Goal: Information Seeking & Learning: Learn about a topic

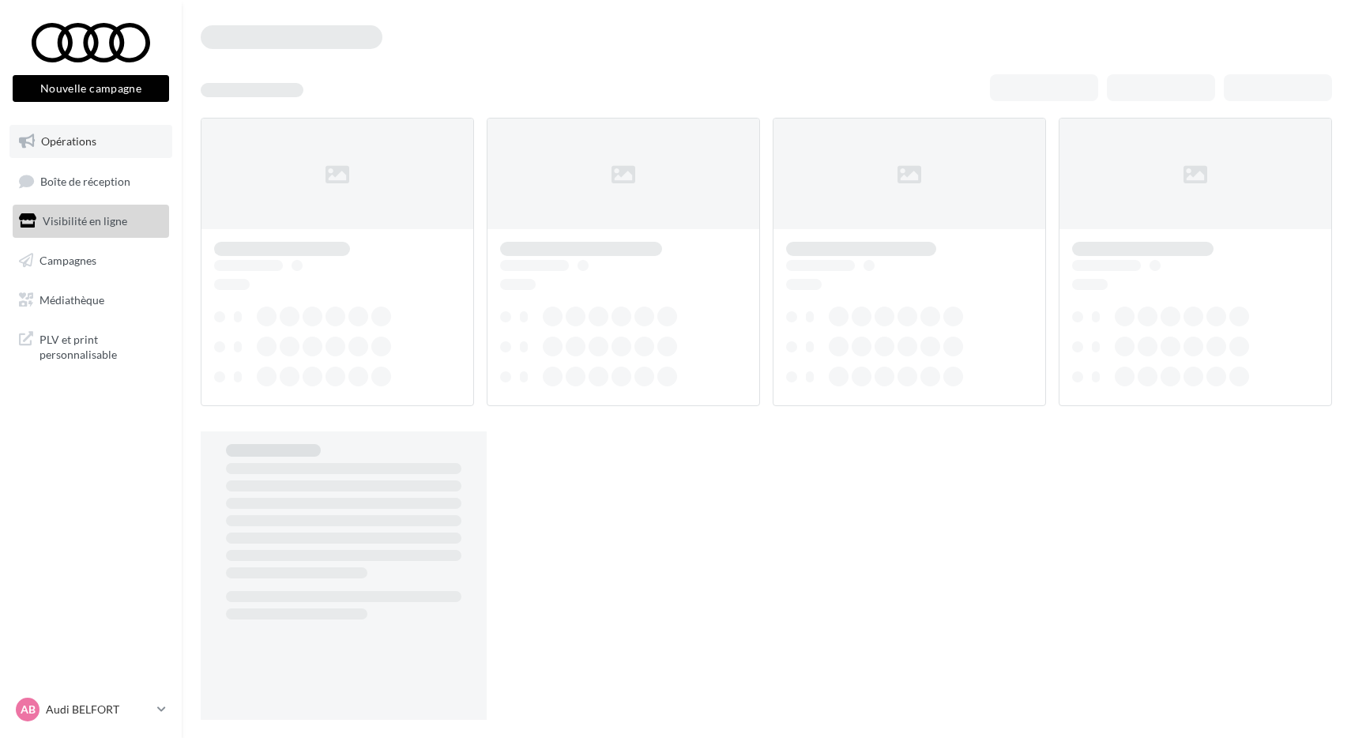
click at [101, 132] on link "Opérations" at bounding box center [90, 141] width 163 height 33
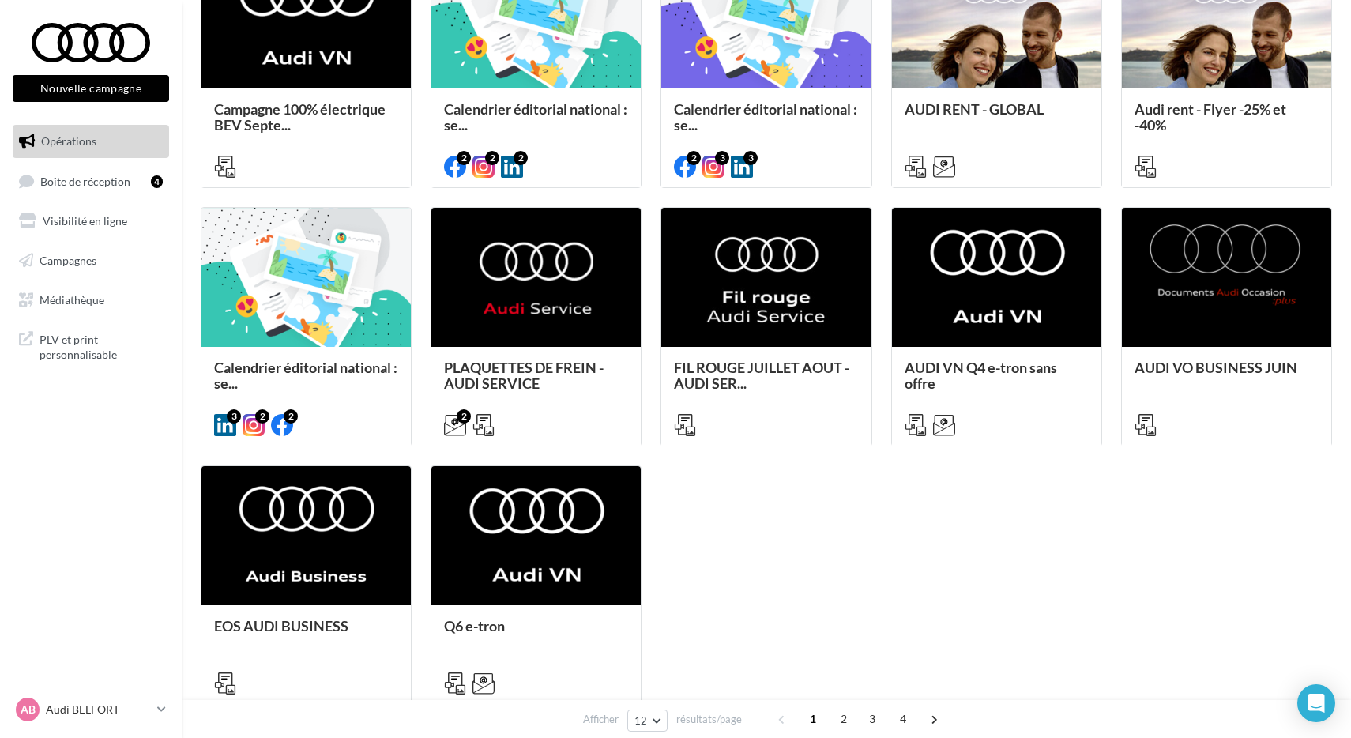
scroll to position [480, 0]
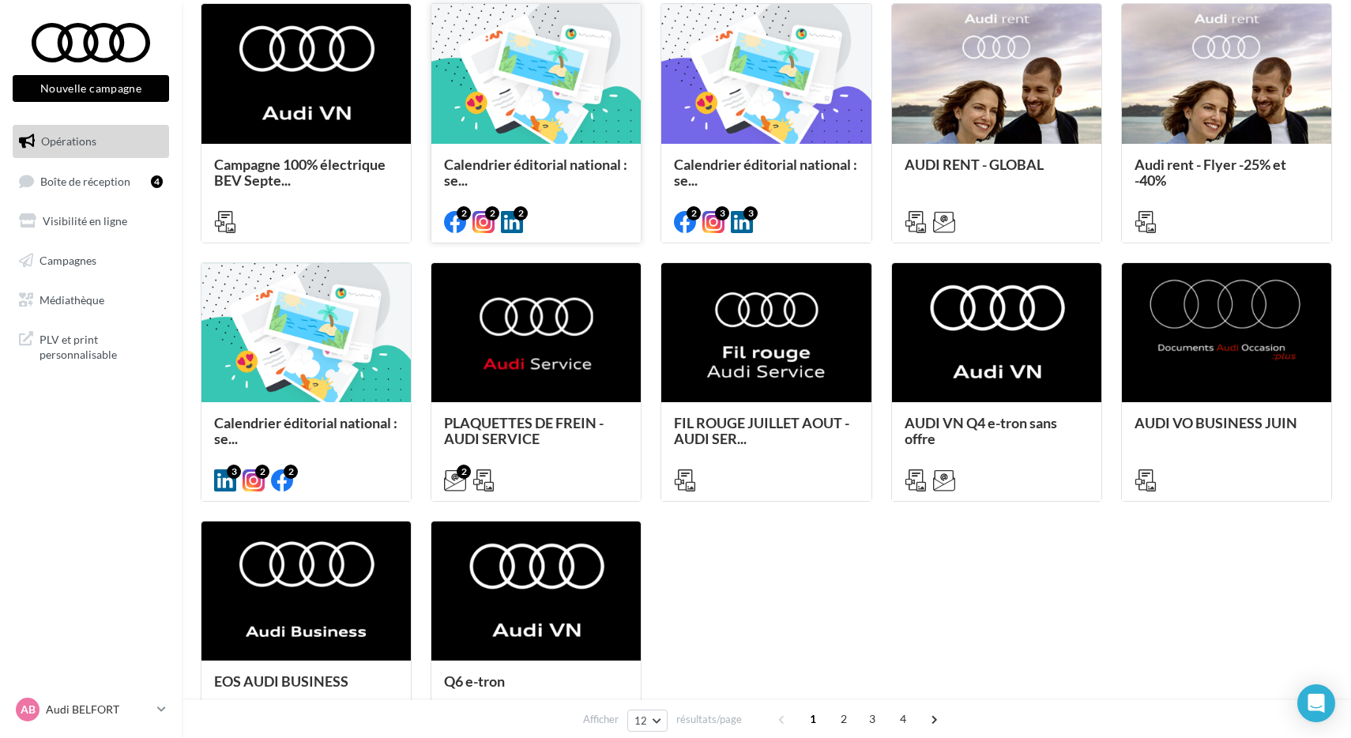
click at [562, 123] on div at bounding box center [535, 74] width 209 height 141
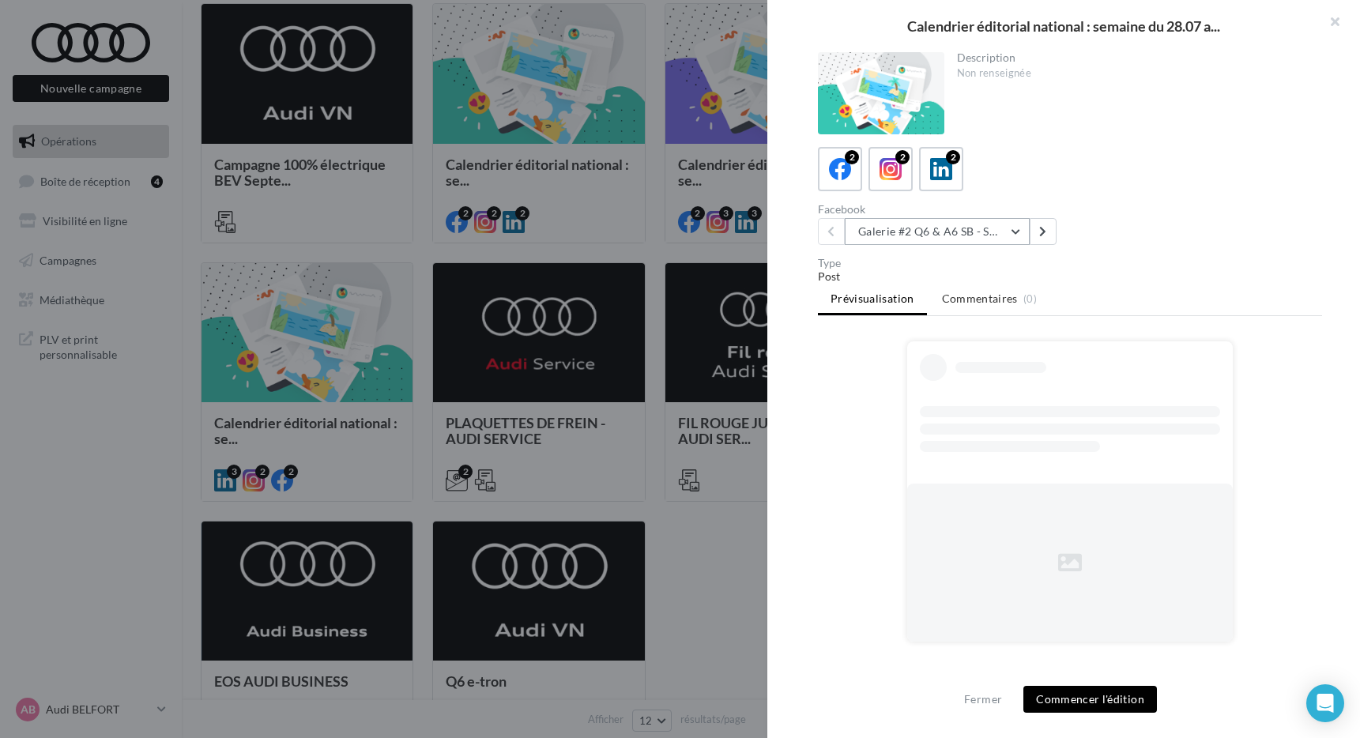
click at [1016, 228] on button "Galerie #2 Q6 & A6 SB - Shooting NV" at bounding box center [937, 231] width 185 height 27
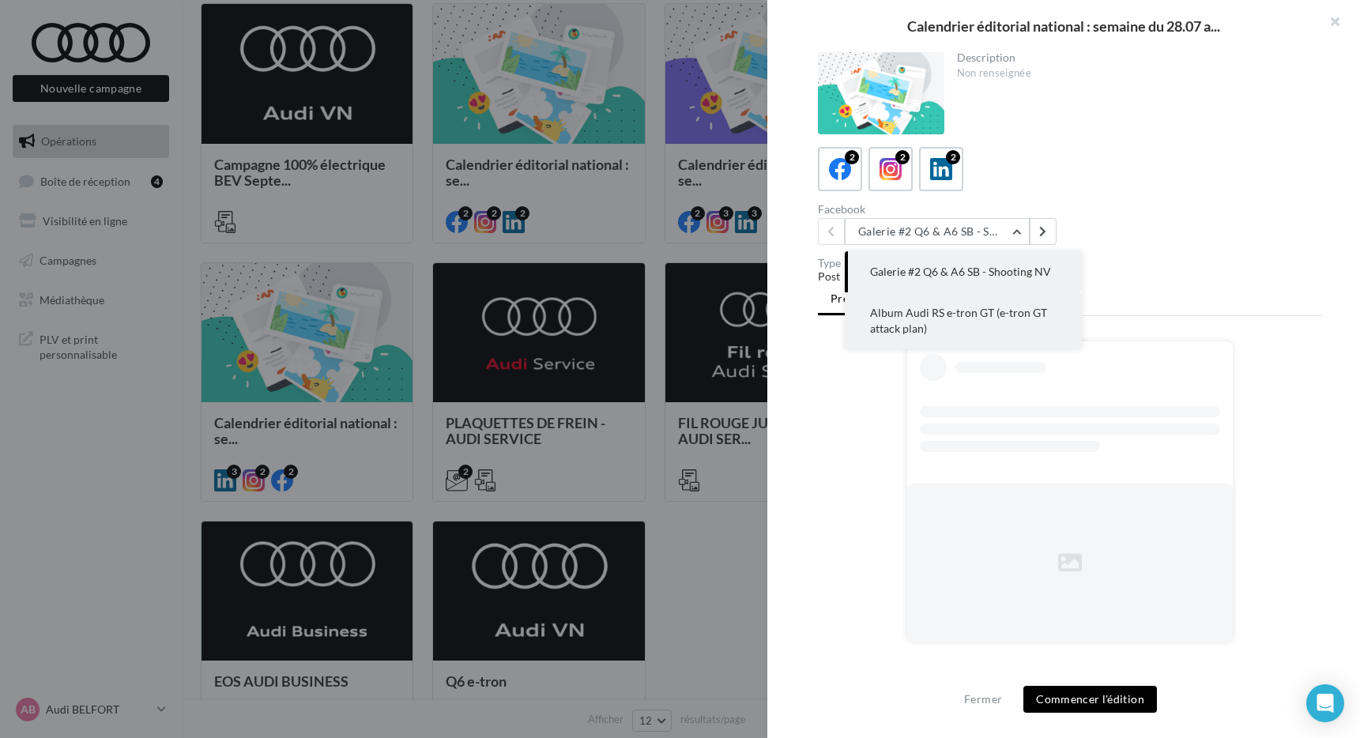
click at [939, 309] on span "Album Audi RS e-tron GT (e-tron GT attack plan)" at bounding box center [958, 320] width 177 height 29
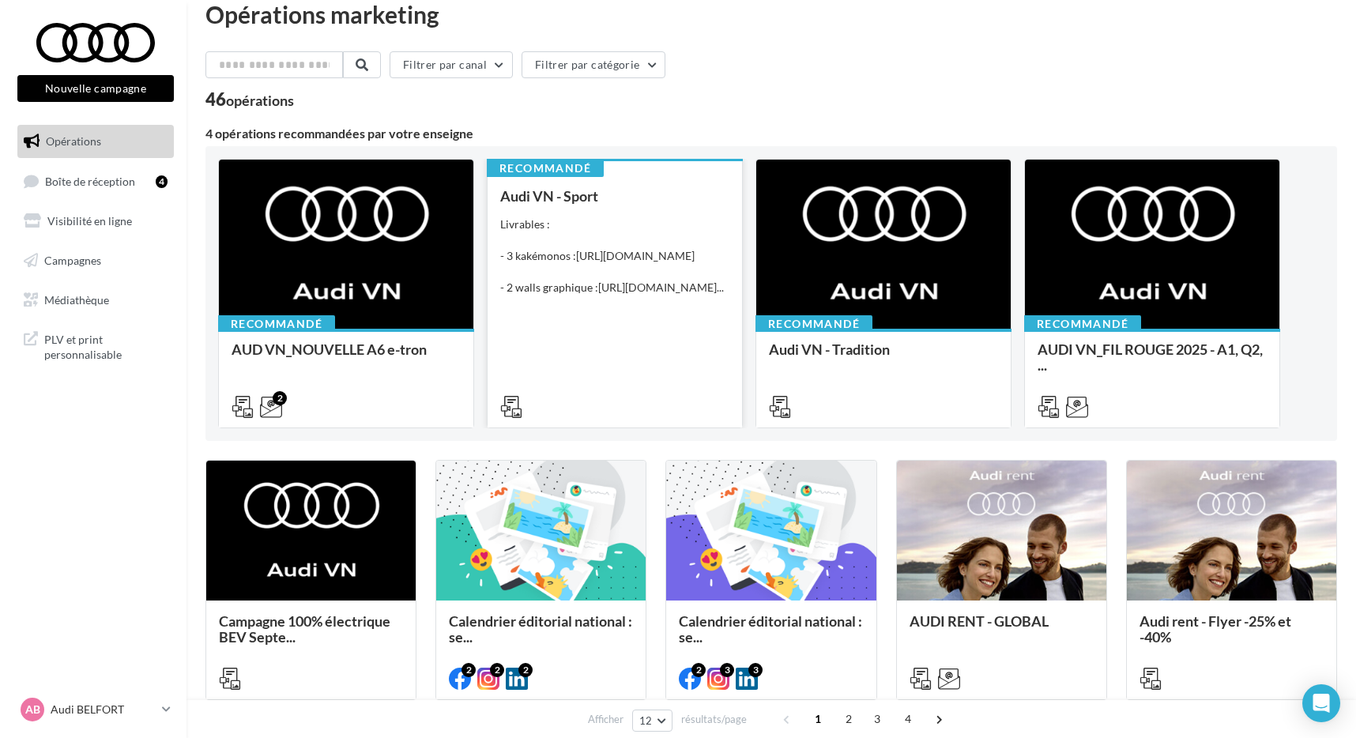
scroll to position [0, 0]
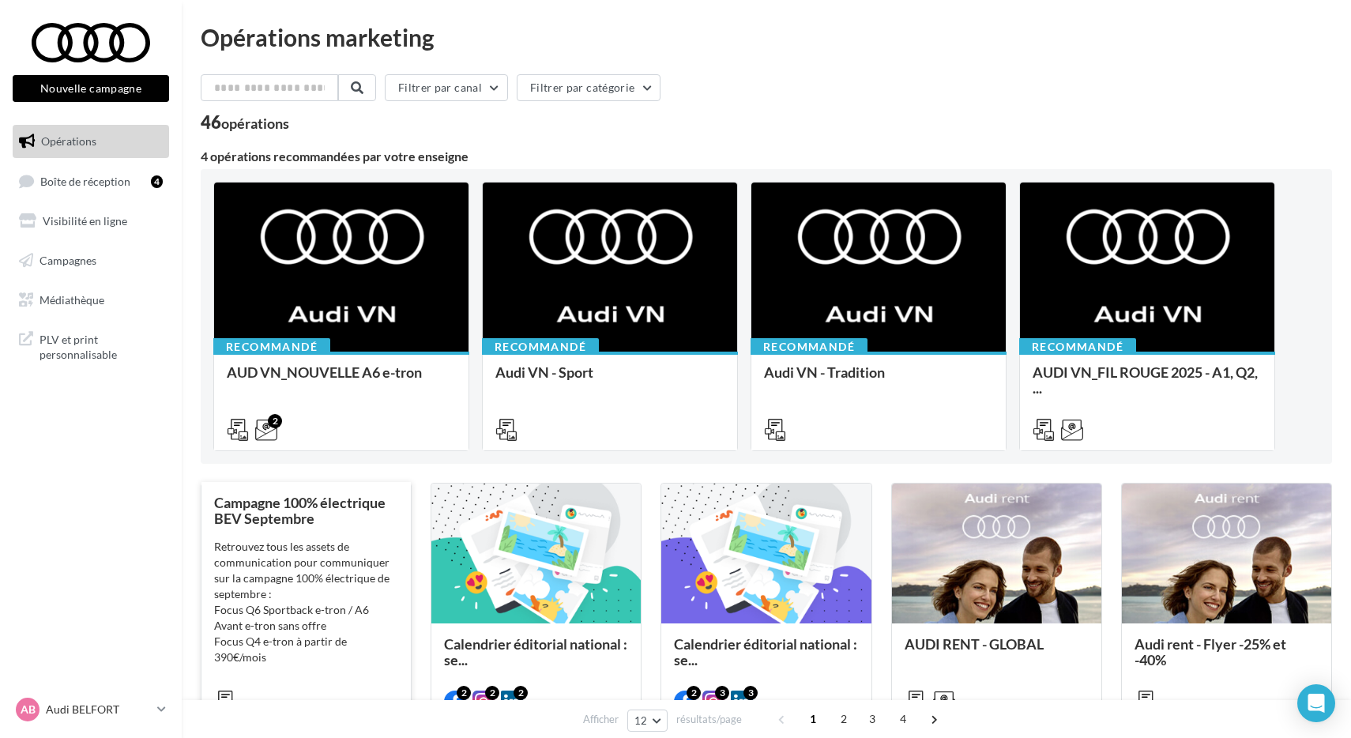
click at [238, 541] on div "Retrouvez tous les assets de communication pour communiquer sur la campagne 100…" at bounding box center [306, 618] width 184 height 158
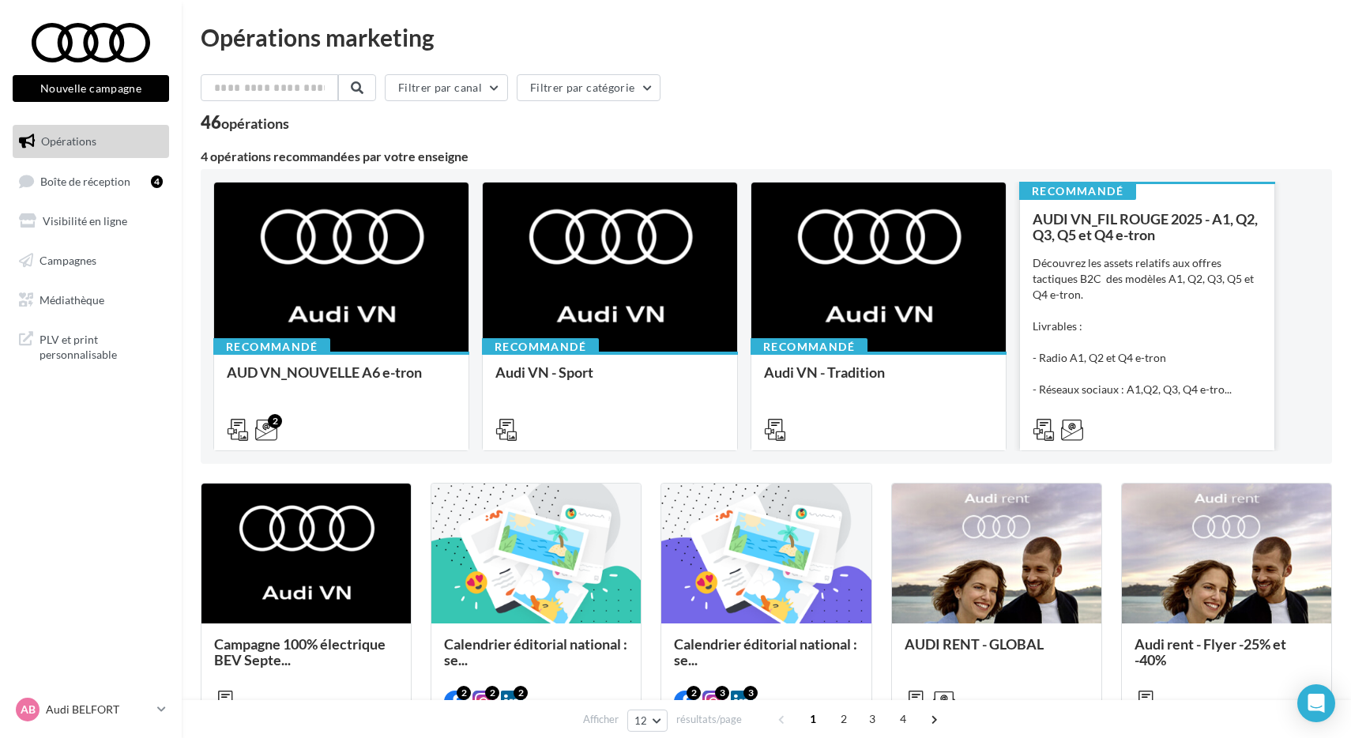
click at [1159, 302] on div "Découvrez les assets relatifs aux offres tactiques B2C des modèles A1, Q2, Q3, …" at bounding box center [1147, 326] width 229 height 142
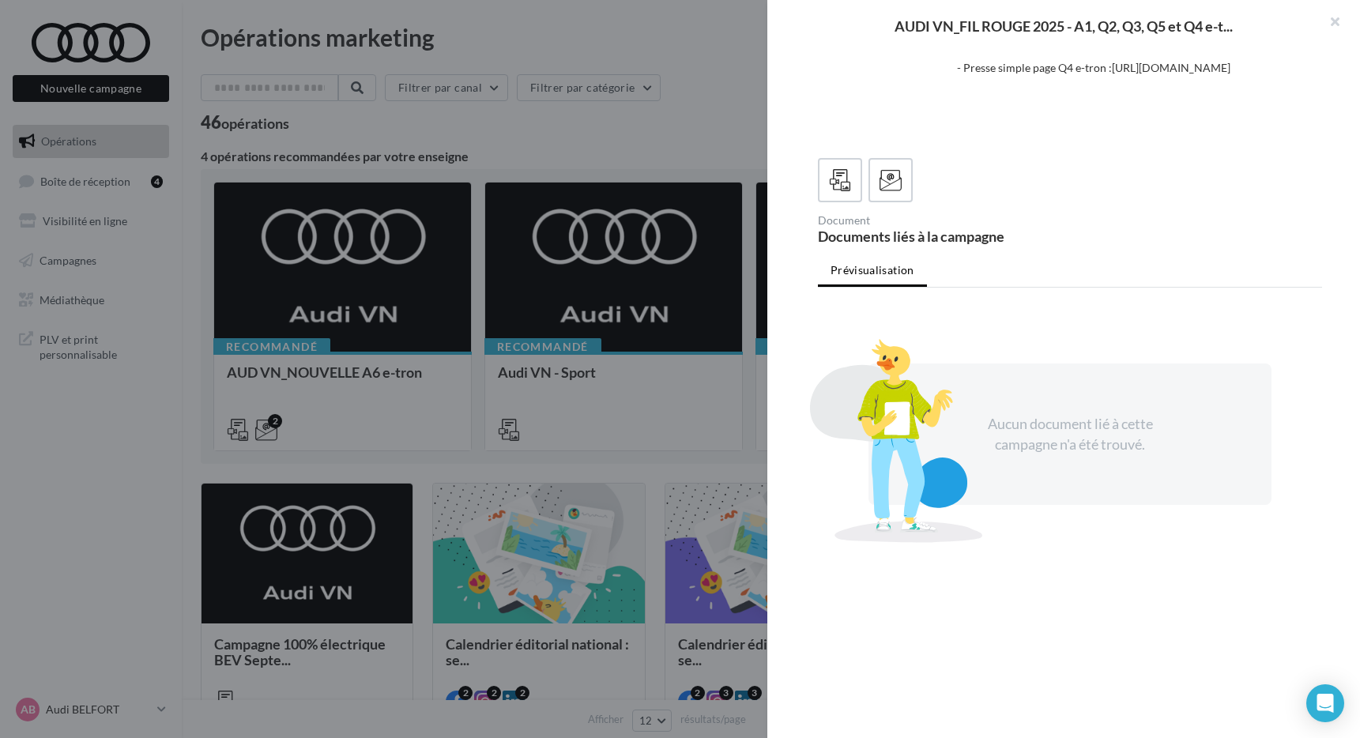
scroll to position [2, 0]
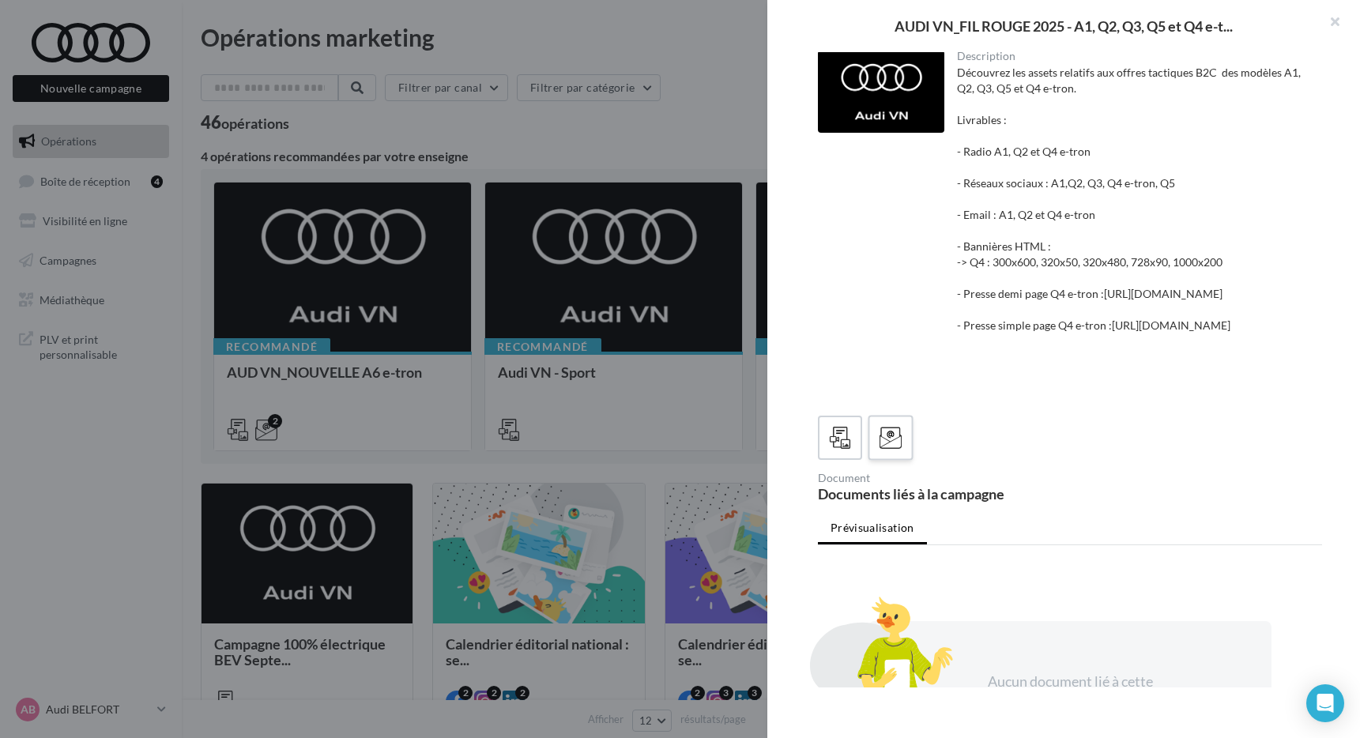
click at [896, 450] on icon at bounding box center [890, 438] width 23 height 23
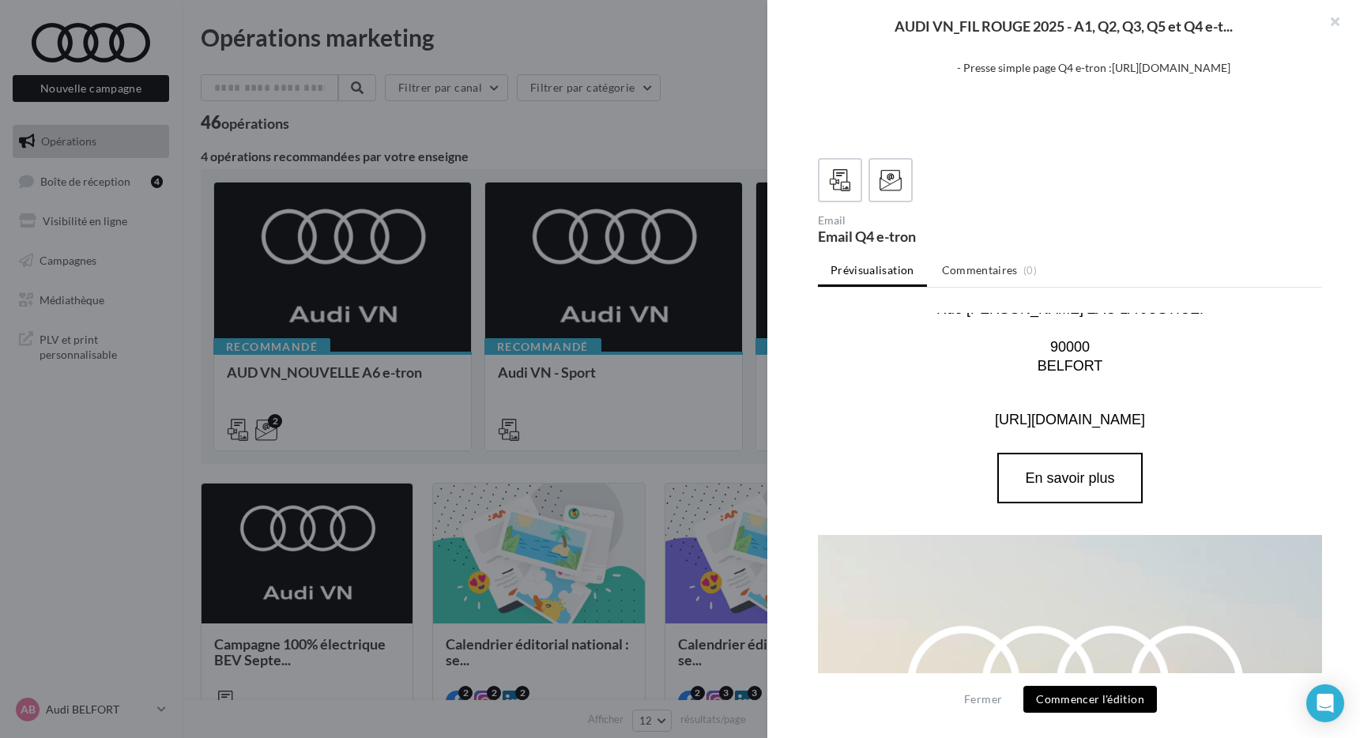
scroll to position [2297, 0]
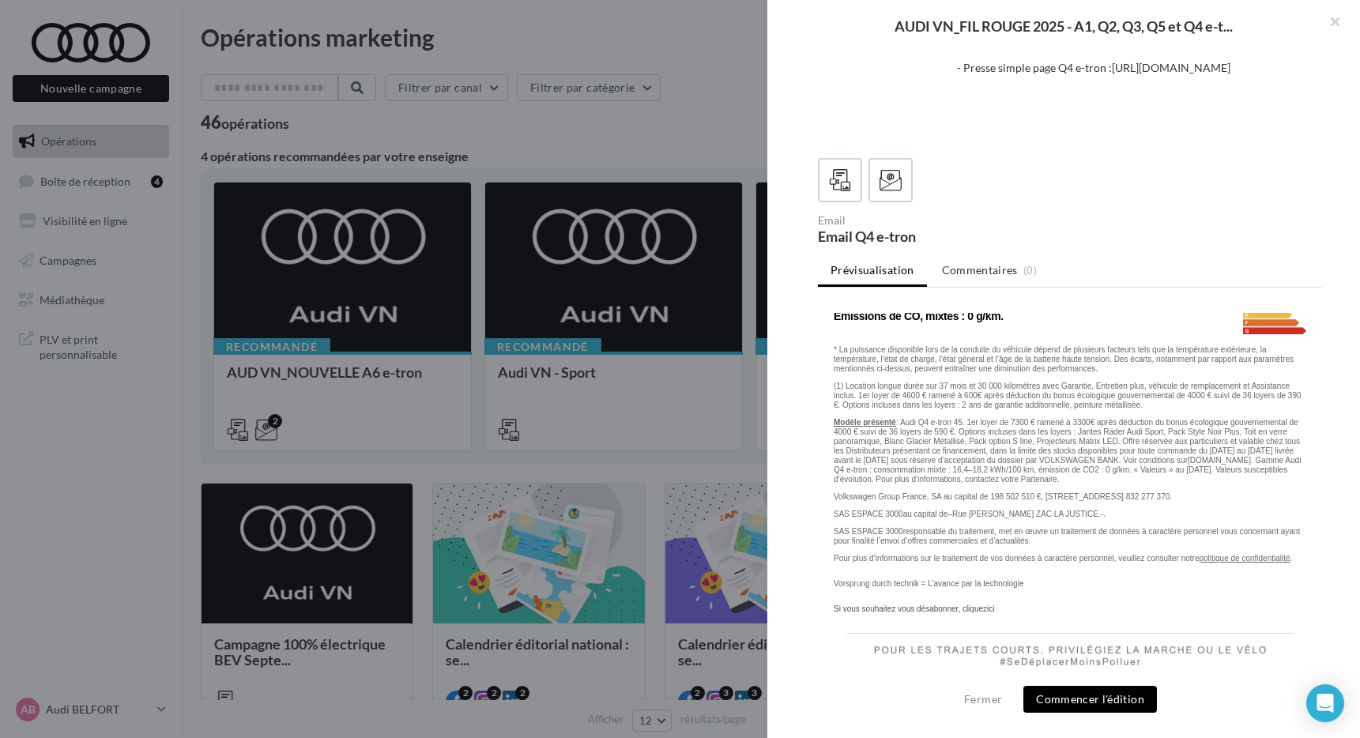
click at [1110, 418] on font "Modèle présenté : Audi Q4 e-tron 45. 1er loyer de 7300 € ramené à 3300€ après d…" at bounding box center [1067, 451] width 467 height 66
click at [1086, 563] on td "Vorsprung durch technik = L’avance par la technologie" at bounding box center [1070, 575] width 504 height 25
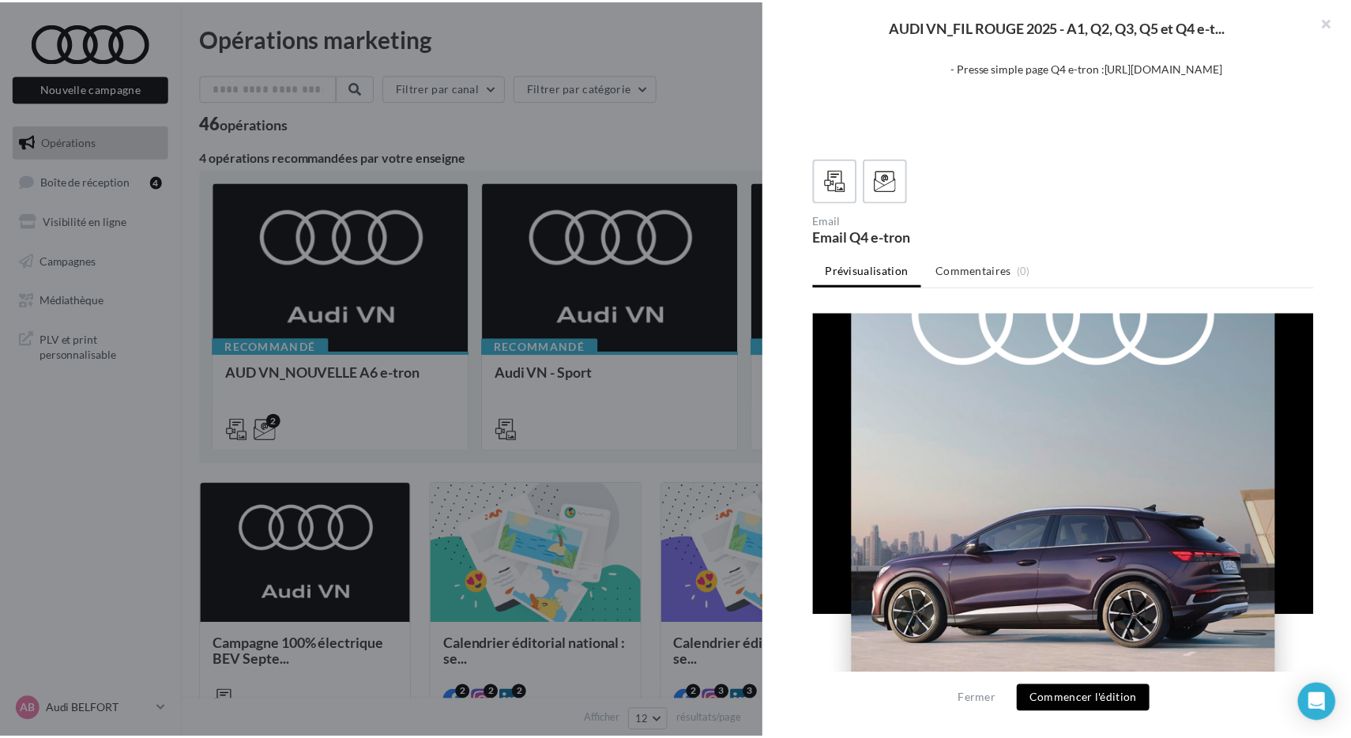
scroll to position [0, 0]
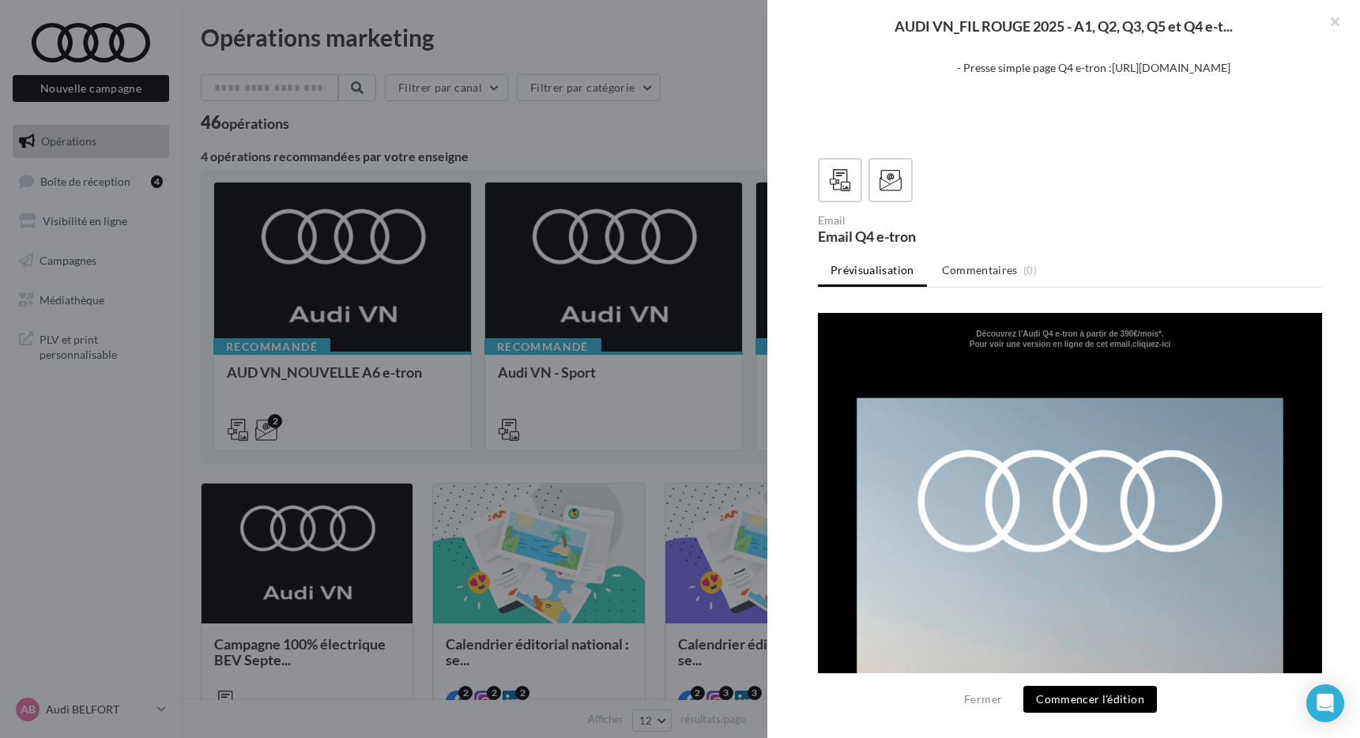
click at [623, 477] on div at bounding box center [680, 369] width 1360 height 738
